Goal: Navigation & Orientation: Find specific page/section

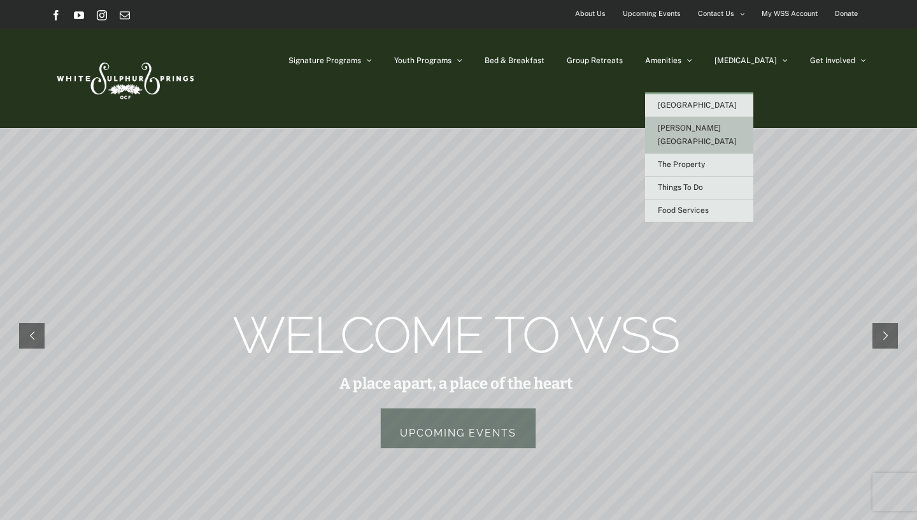
click at [730, 122] on link "[PERSON_NAME][GEOGRAPHIC_DATA]" at bounding box center [699, 135] width 108 height 36
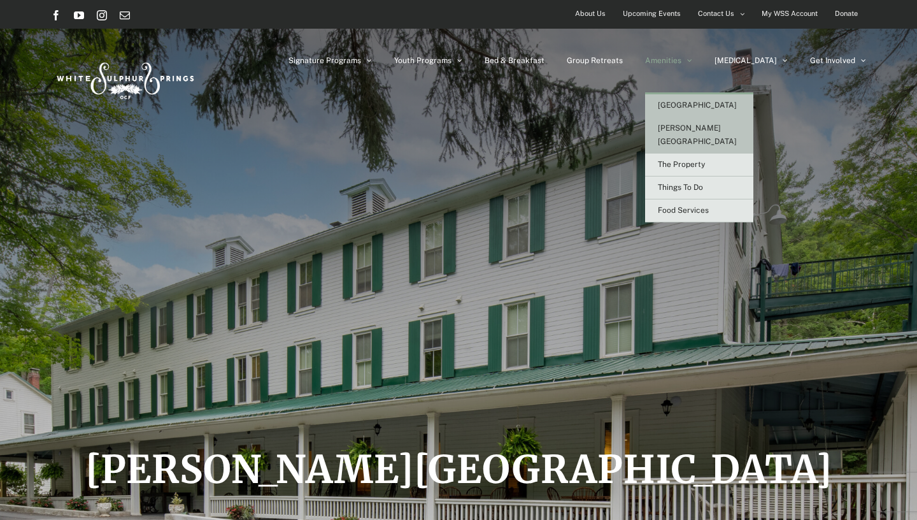
click at [726, 110] on link "[GEOGRAPHIC_DATA]" at bounding box center [699, 105] width 108 height 23
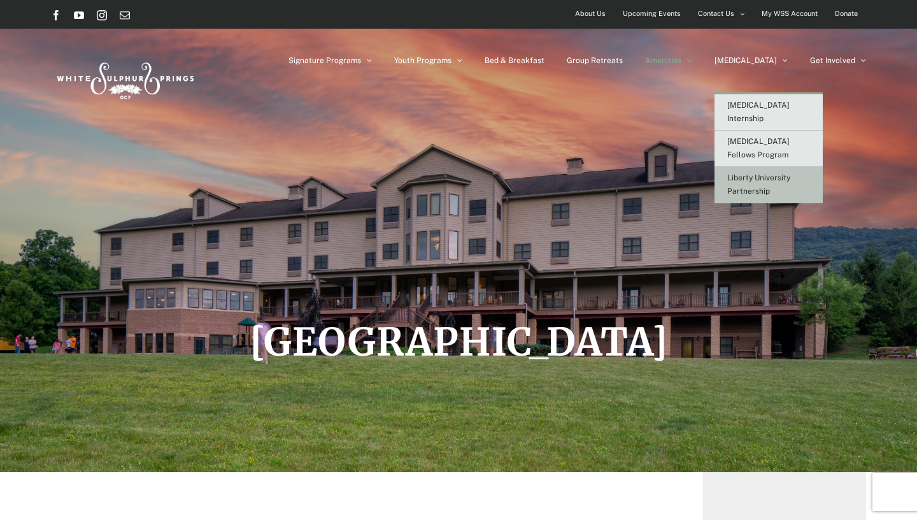
click at [790, 173] on span "Liberty University Partnership" at bounding box center [758, 184] width 63 height 22
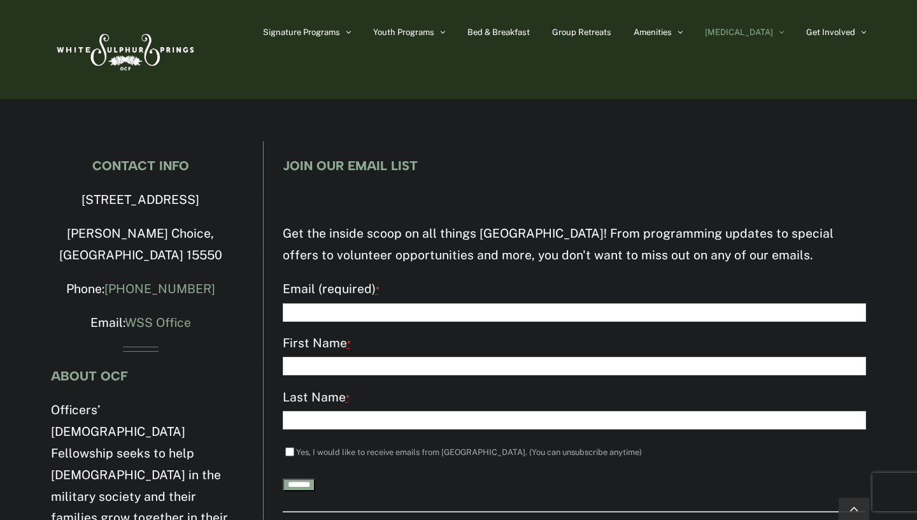
scroll to position [1214, 0]
